Goal: Task Accomplishment & Management: Manage account settings

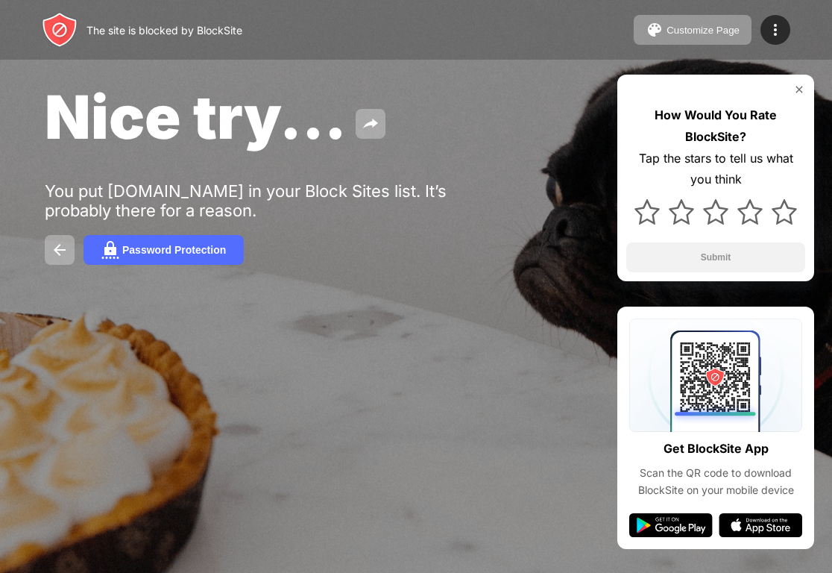
click at [755, 31] on div "Customize Page Edit Block List Redirect Customize Block Page Upgrade Password P…" at bounding box center [712, 30] width 157 height 30
click at [770, 31] on img at bounding box center [775, 30] width 18 height 18
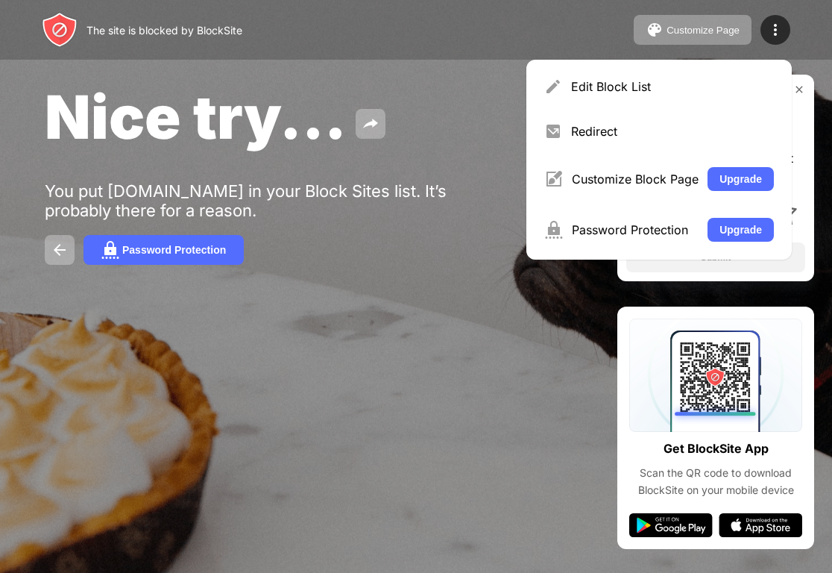
click at [625, 62] on div "Edit Block List Redirect Customize Block Page Upgrade Password Protection Upgra…" at bounding box center [658, 160] width 265 height 200
click at [616, 75] on div "Edit Block List" at bounding box center [659, 87] width 248 height 36
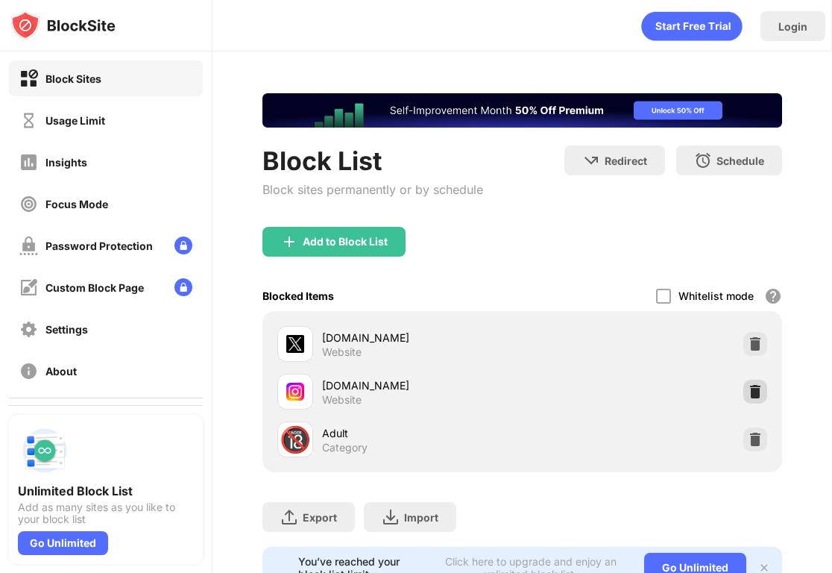
click at [753, 391] on img at bounding box center [755, 391] width 15 height 15
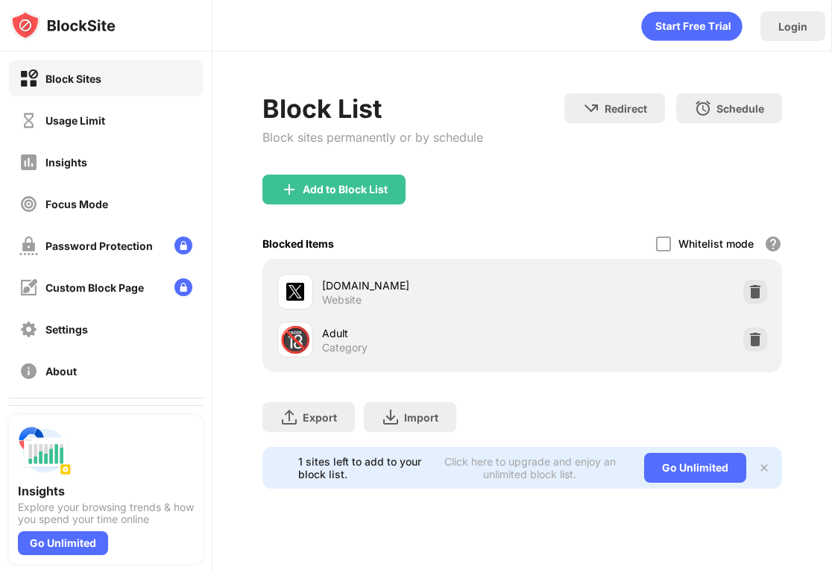
click at [304, 145] on div "Block sites permanently or by schedule" at bounding box center [372, 137] width 221 height 15
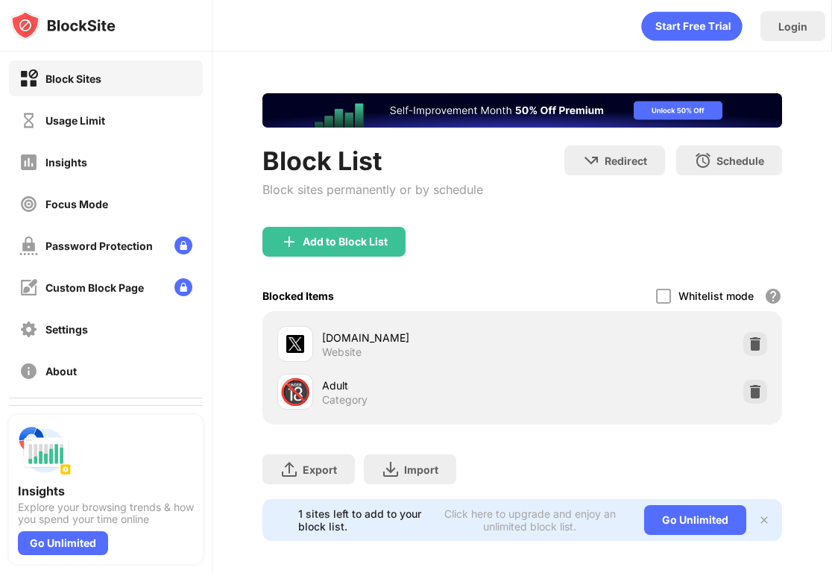
click at [309, 220] on div "Block List Block sites permanently or by schedule" at bounding box center [372, 185] width 221 height 81
click at [312, 242] on div "Add to Block List" at bounding box center [345, 242] width 85 height 12
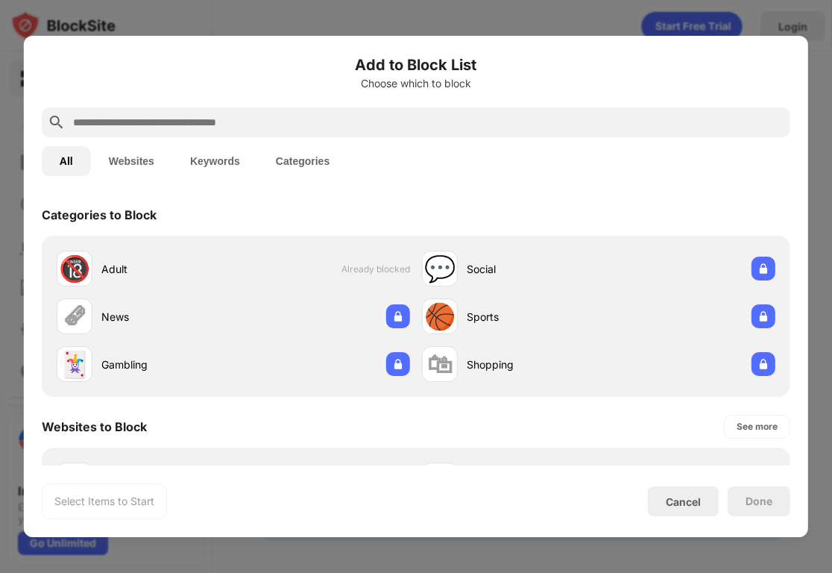
click at [295, 132] on div at bounding box center [416, 122] width 749 height 30
click at [279, 127] on input "text" at bounding box center [428, 122] width 713 height 18
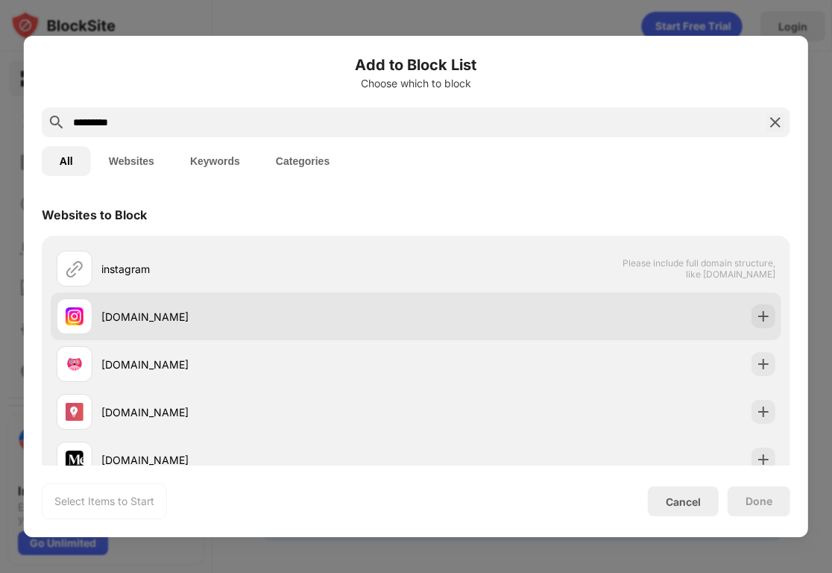
type input "*********"
click at [195, 316] on div "[DOMAIN_NAME]" at bounding box center [258, 317] width 315 height 16
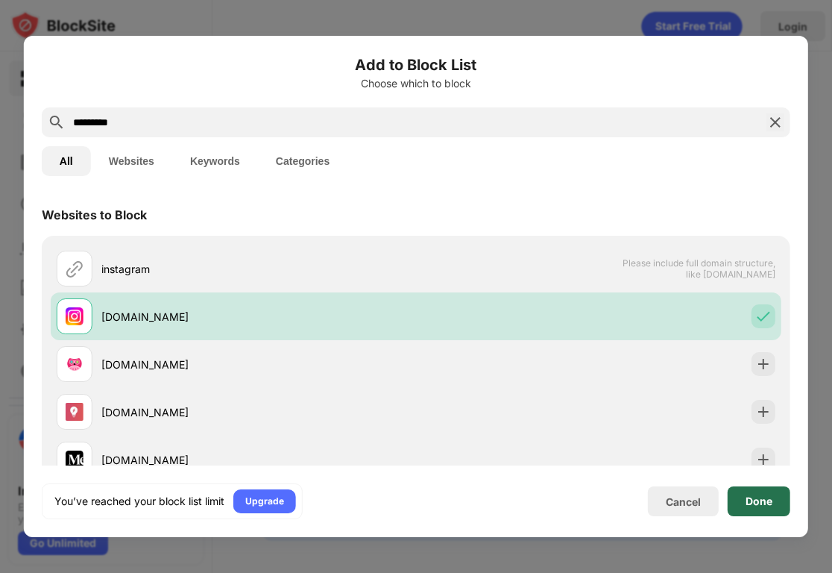
click at [750, 502] on div "Done" at bounding box center [759, 501] width 27 height 12
